Goal: Task Accomplishment & Management: Manage account settings

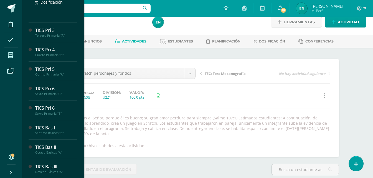
scroll to position [166, 0]
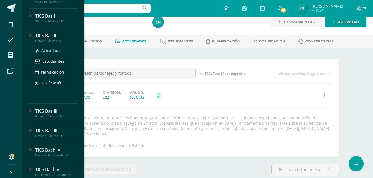
click at [51, 50] on span "Actividades" at bounding box center [51, 50] width 21 height 5
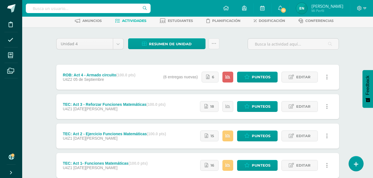
scroll to position [55, 0]
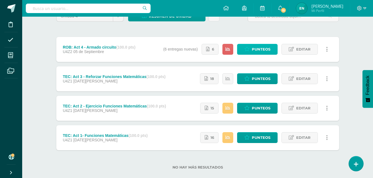
click at [263, 46] on span "Punteos" at bounding box center [261, 49] width 19 height 10
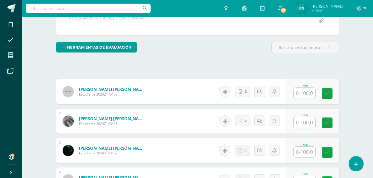
scroll to position [173, 0]
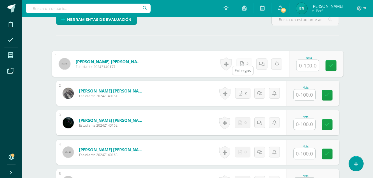
click at [244, 58] on link "2" at bounding box center [244, 63] width 16 height 11
click at [305, 60] on input "text" at bounding box center [308, 65] width 22 height 11
type input "90"
click at [262, 61] on icon at bounding box center [262, 63] width 6 height 5
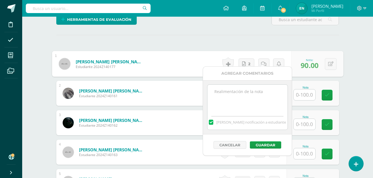
click at [239, 102] on textarea at bounding box center [248, 99] width 80 height 28
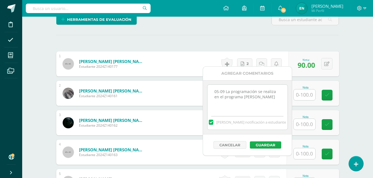
type textarea "05-09 La programación se realiza en el programa de Arduino"
click at [275, 144] on button "Guardar" at bounding box center [265, 144] width 31 height 7
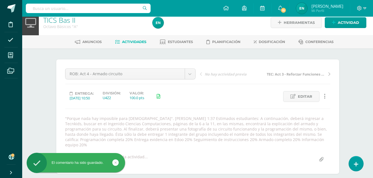
scroll to position [34, 0]
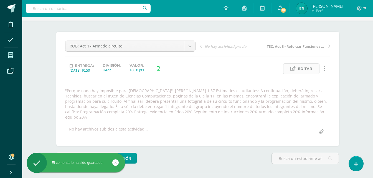
click at [306, 69] on span "Editar" at bounding box center [305, 69] width 14 height 10
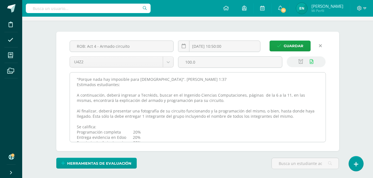
click at [264, 111] on textarea ""Porque nada hay imposible para Dios". Lucas 1:37 Estimados estudiantes: A cont…" at bounding box center [198, 106] width 256 height 69
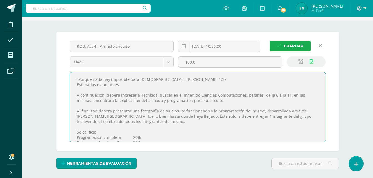
type textarea ""Porque nada hay imposible para Dios". Lucas 1:37 Estimados estudiantes: A cont…"
click at [284, 46] on span "Guardar" at bounding box center [294, 46] width 20 height 10
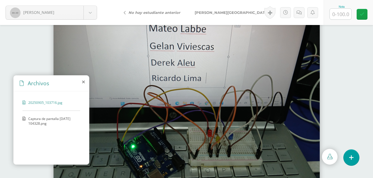
scroll to position [24, 0]
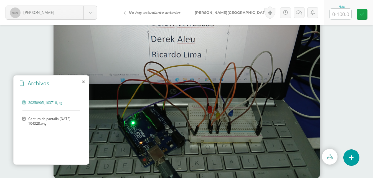
click at [52, 121] on span "Captura de pantalla 2025-09-05 104328.png" at bounding box center [52, 120] width 49 height 9
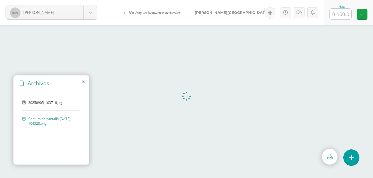
scroll to position [0, 0]
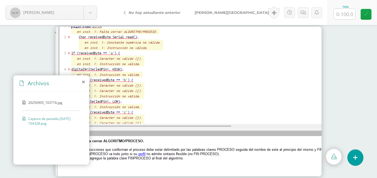
click at [142, 110] on img at bounding box center [188, 101] width 266 height 149
click at [54, 102] on span "20250905_103716.jpg" at bounding box center [51, 102] width 46 height 5
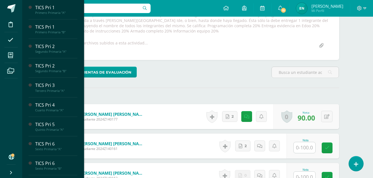
scroll to position [148, 0]
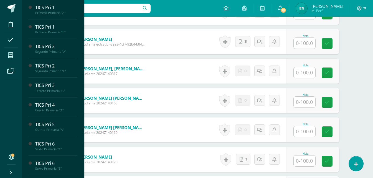
scroll to position [370, 0]
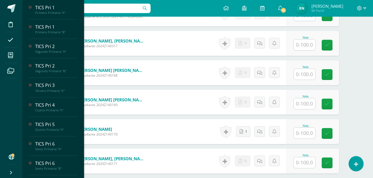
click at [313, 136] on input "text" at bounding box center [305, 133] width 22 height 11
type input "90"
click at [260, 135] on link at bounding box center [261, 131] width 11 height 11
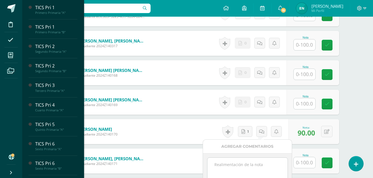
click at [234, 168] on textarea at bounding box center [248, 172] width 80 height 28
paste textarea "05-09 La programación se realiza en el programa de Arduino"
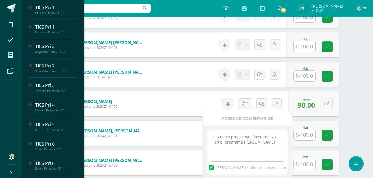
scroll to position [426, 0]
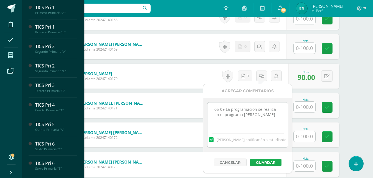
type textarea "05-09 La programación se realiza en el programa de Arduino"
click at [261, 163] on button "Guardar" at bounding box center [265, 162] width 31 height 7
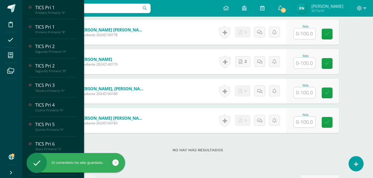
scroll to position [694, 0]
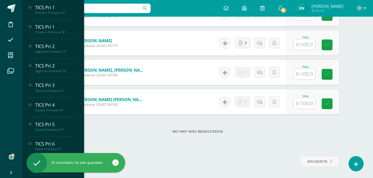
click at [305, 101] on input "text" at bounding box center [305, 103] width 22 height 11
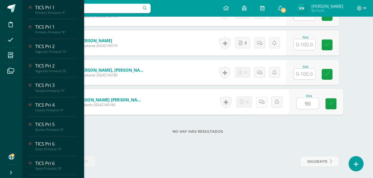
type input "90"
click at [259, 102] on icon at bounding box center [262, 101] width 6 height 5
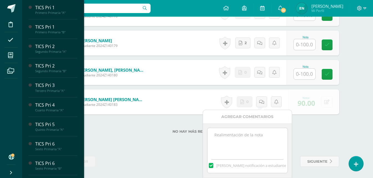
click at [240, 142] on textarea at bounding box center [248, 142] width 80 height 28
paste textarea "05-09 La programación se realiza en el programa de Arduino"
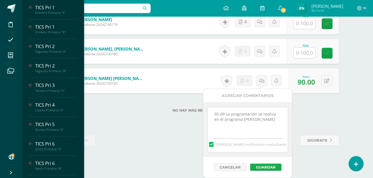
type textarea "05-09 La programación se realiza en el programa de Arduino"
click at [274, 164] on button "Guardar" at bounding box center [265, 166] width 31 height 7
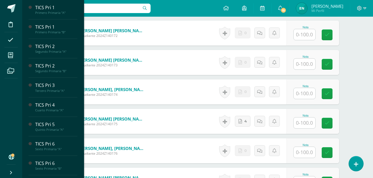
scroll to position [500, 0]
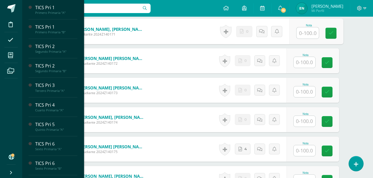
click at [304, 37] on input "text" at bounding box center [308, 32] width 22 height 11
type input "90"
click at [264, 29] on link at bounding box center [261, 31] width 11 height 11
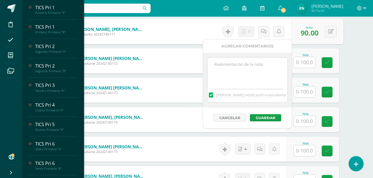
click at [264, 68] on textarea at bounding box center [248, 71] width 80 height 28
paste textarea "05-09 La programación se realiza en el programa de Arduino"
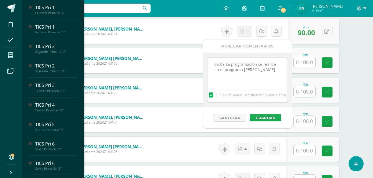
type textarea "05-09 La programación se realiza en el programa de Arduino"
click at [280, 117] on button "Guardar" at bounding box center [265, 117] width 31 height 7
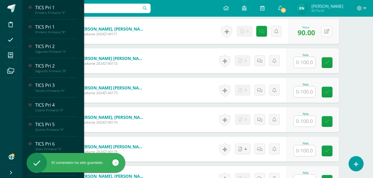
click at [324, 31] on button at bounding box center [326, 31] width 11 height 11
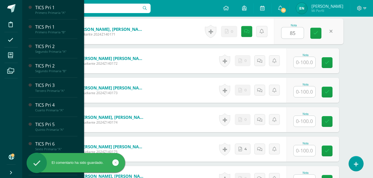
type input "85"
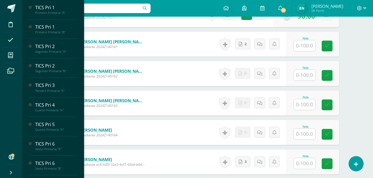
scroll to position [111, 0]
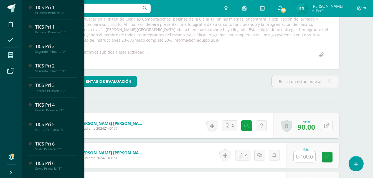
type input "."
click at [329, 128] on button at bounding box center [331, 126] width 12 height 12
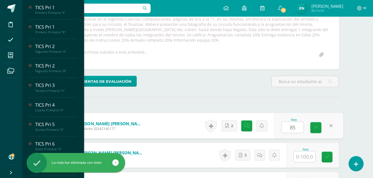
type input "85"
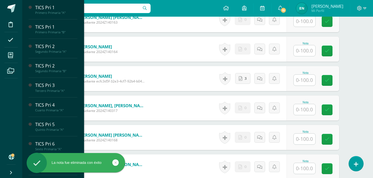
scroll to position [389, 0]
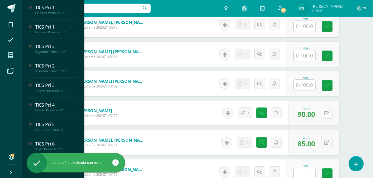
click at [326, 117] on button at bounding box center [326, 112] width 11 height 11
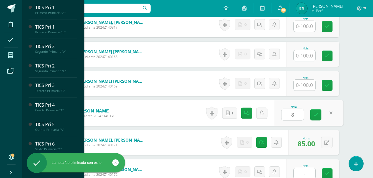
type input "85"
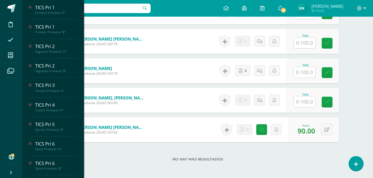
scroll to position [694, 0]
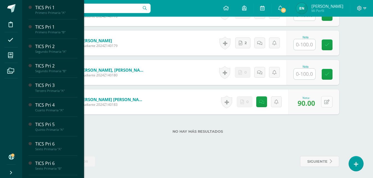
click at [327, 104] on icon at bounding box center [326, 102] width 5 height 5
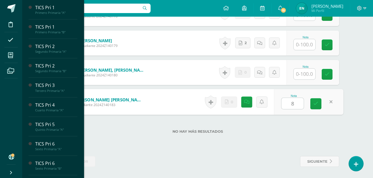
type input "85"
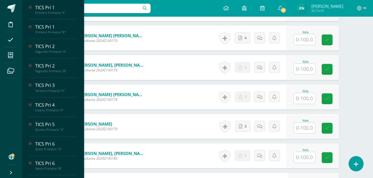
scroll to position [527, 0]
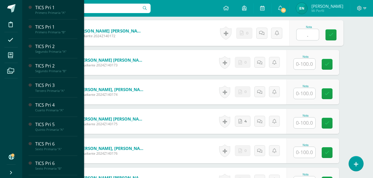
click at [307, 35] on input "." at bounding box center [308, 34] width 22 height 11
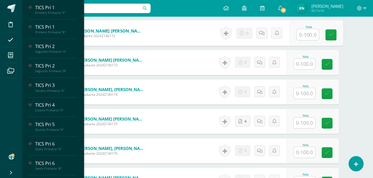
click at [243, 126] on link "4" at bounding box center [243, 121] width 16 height 11
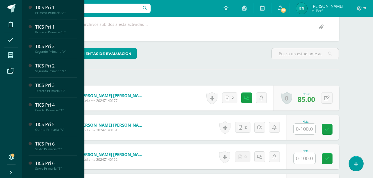
scroll to position [28, 0]
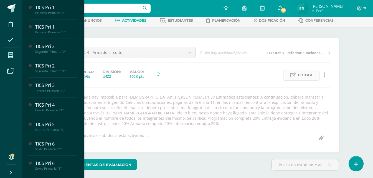
click at [312, 77] on span "Editar" at bounding box center [305, 75] width 14 height 10
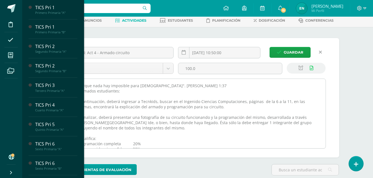
scroll to position [23, 0]
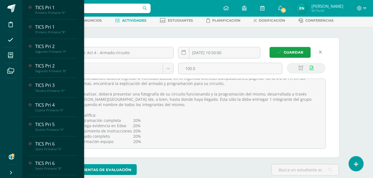
click at [323, 52] on link at bounding box center [320, 52] width 11 height 11
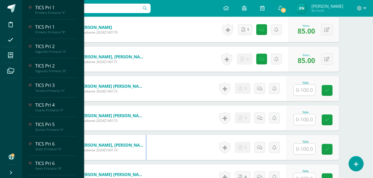
scroll to position [527, 0]
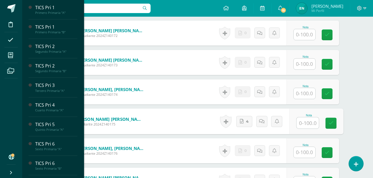
click at [300, 122] on input "text" at bounding box center [308, 122] width 22 height 11
type input "75"
click at [262, 125] on link at bounding box center [261, 121] width 11 height 11
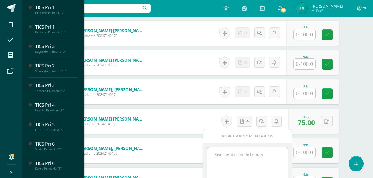
click at [242, 163] on textarea at bounding box center [248, 161] width 80 height 28
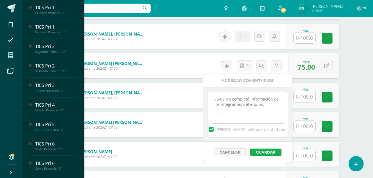
type textarea "05-09 No completó información de los integrantes del equipo."
click at [268, 151] on button "Guardar" at bounding box center [265, 151] width 31 height 7
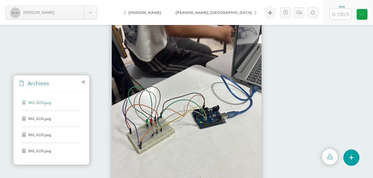
click at [38, 119] on span "IMG_4234.jpeg" at bounding box center [51, 118] width 46 height 5
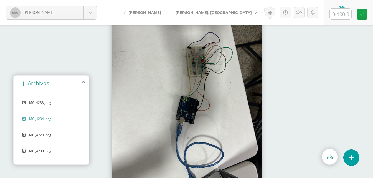
click at [44, 136] on span "IMG_4229.jpeg" at bounding box center [51, 134] width 46 height 5
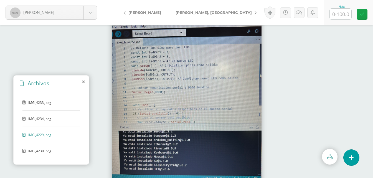
click at [46, 151] on span "IMG_4230.jpeg" at bounding box center [51, 150] width 46 height 5
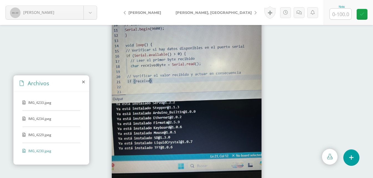
click at [39, 102] on span "IMG_4233.jpeg" at bounding box center [51, 102] width 46 height 5
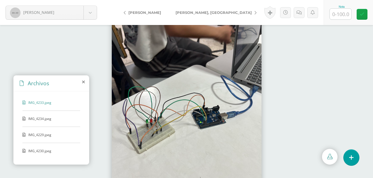
click at [335, 12] on input "text" at bounding box center [341, 14] width 22 height 11
